Goal: Navigation & Orientation: Find specific page/section

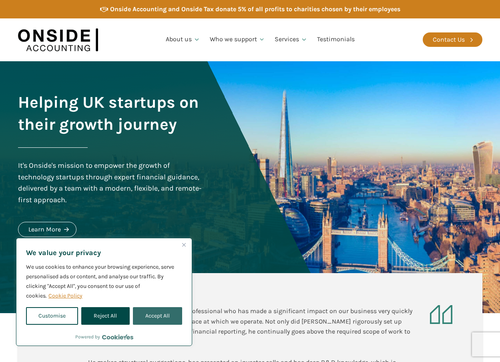
click at [151, 309] on button "Accept All" at bounding box center [157, 316] width 49 height 18
checkbox input "true"
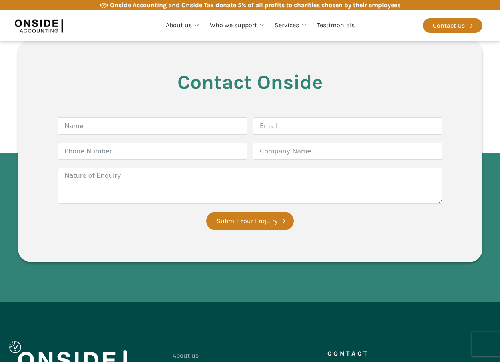
scroll to position [1167, 0]
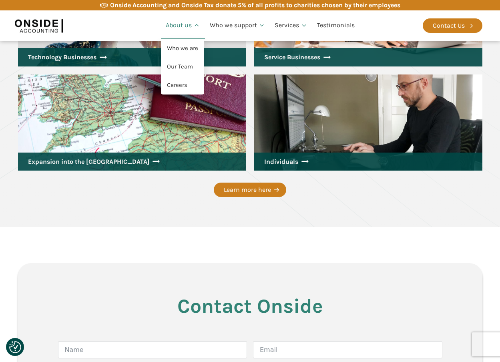
click at [193, 22] on div at bounding box center [196, 25] width 8 height 7
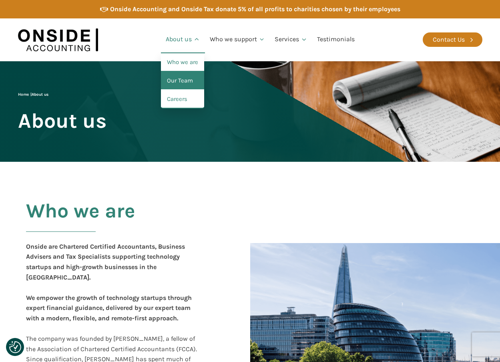
click at [184, 88] on link "Our Team" at bounding box center [182, 81] width 43 height 18
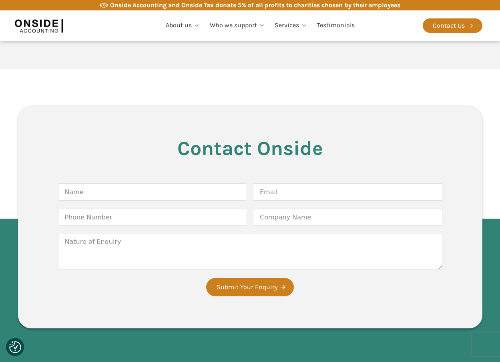
scroll to position [2163, 0]
